Goal: Information Seeking & Learning: Learn about a topic

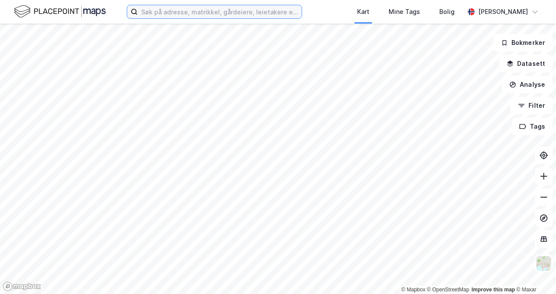
click at [242, 17] on input at bounding box center [220, 11] width 164 height 13
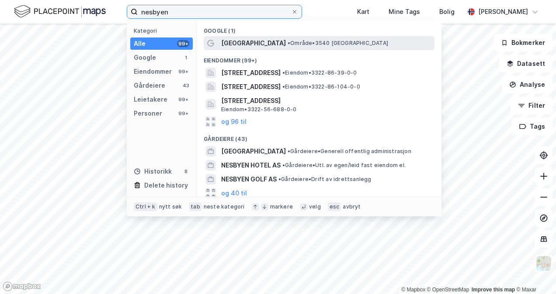
type input "nesbyen"
click at [242, 39] on span "[GEOGRAPHIC_DATA]" at bounding box center [253, 43] width 65 height 10
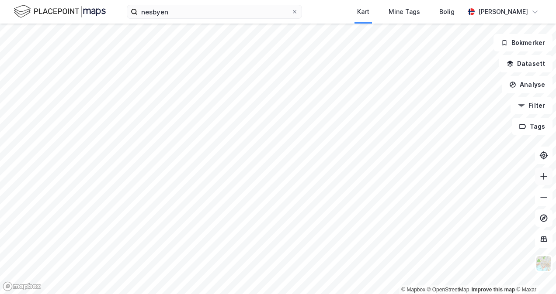
click at [547, 180] on icon at bounding box center [543, 176] width 9 height 9
click at [414, 0] on html "nesbyen Kart Mine Tags Bolig [PERSON_NAME] © Mapbox © OpenStreetMap Improve thi…" at bounding box center [278, 147] width 556 height 294
click at [544, 181] on button at bounding box center [543, 176] width 17 height 17
click at [546, 172] on icon at bounding box center [543, 176] width 9 height 9
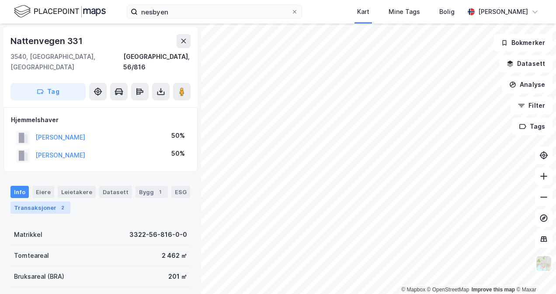
click at [32, 202] on div "Transaksjoner 2" at bounding box center [40, 208] width 60 height 12
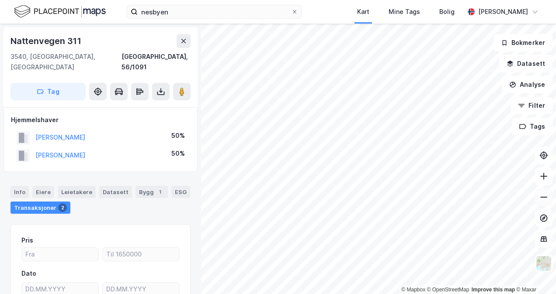
click at [543, 197] on icon at bounding box center [543, 197] width 9 height 9
click at [542, 176] on icon at bounding box center [543, 176] width 7 height 1
click at [543, 200] on icon at bounding box center [543, 197] width 9 height 9
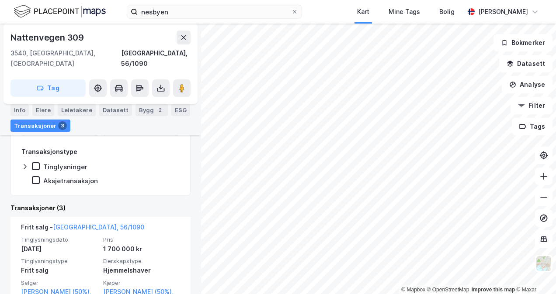
scroll to position [153, 0]
